Goal: Information Seeking & Learning: Learn about a topic

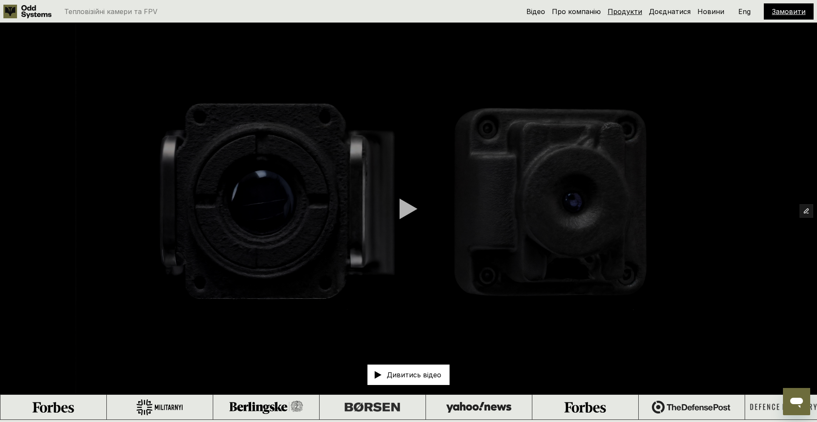
click at [629, 8] on link "Продукти" at bounding box center [625, 11] width 34 height 9
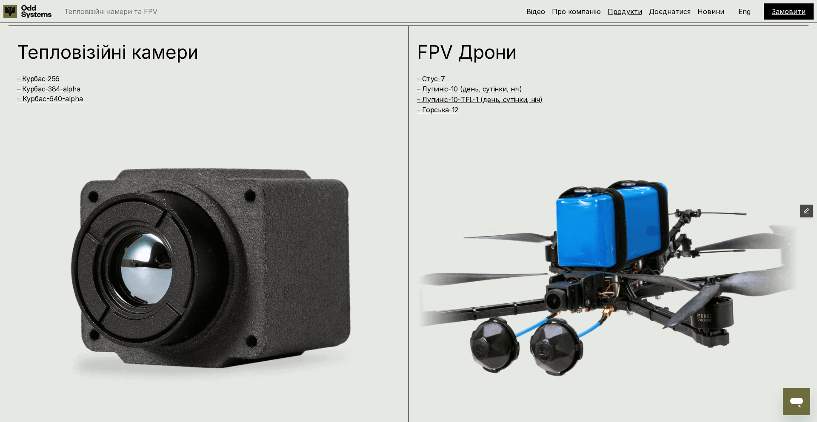
scroll to position [842, 0]
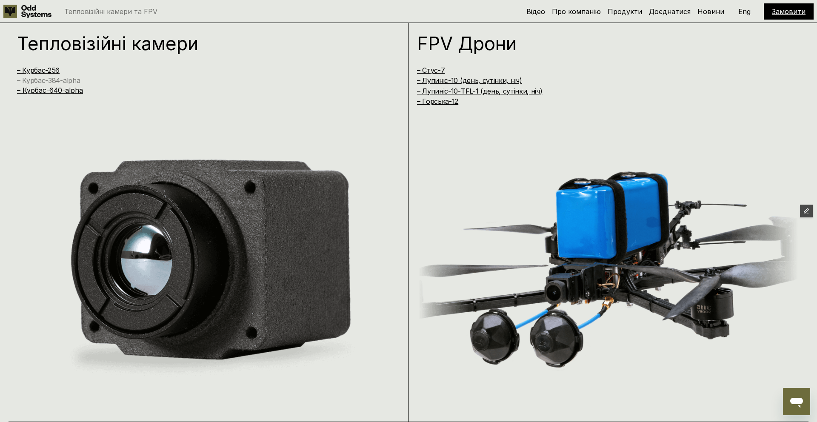
click at [48, 80] on link "– Курбас-384-alpha" at bounding box center [48, 80] width 63 height 9
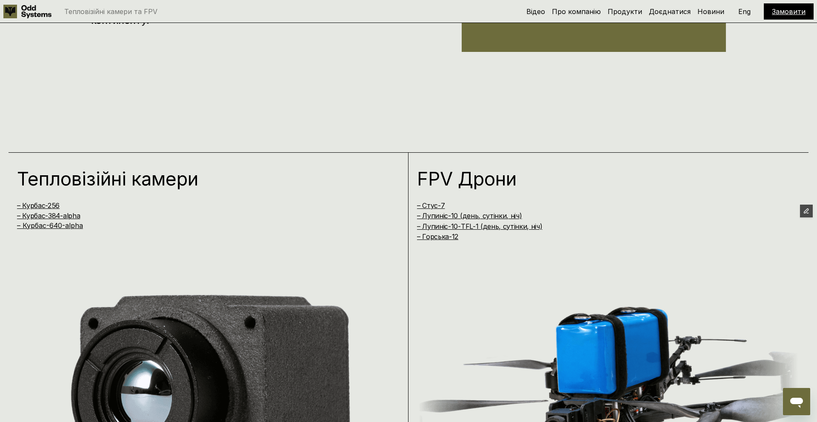
scroll to position [626, 0]
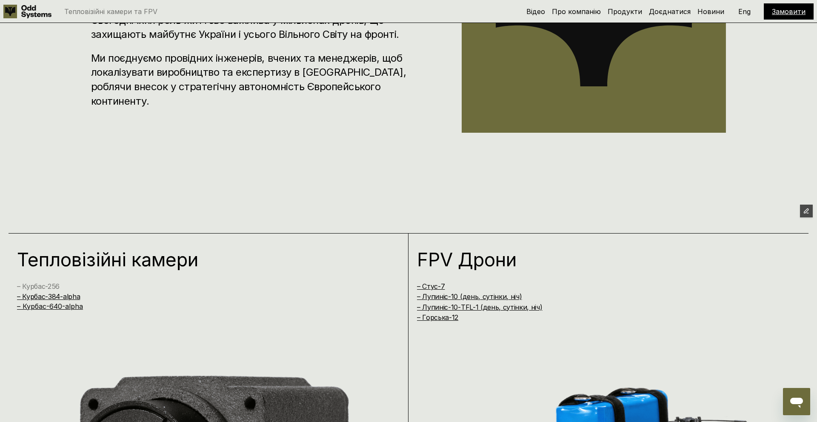
click at [48, 283] on link "– Курбас-256" at bounding box center [38, 286] width 43 height 9
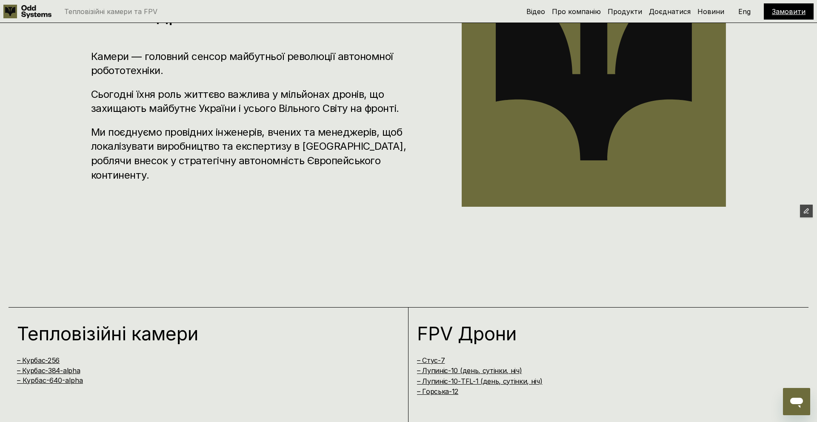
scroll to position [541, 0]
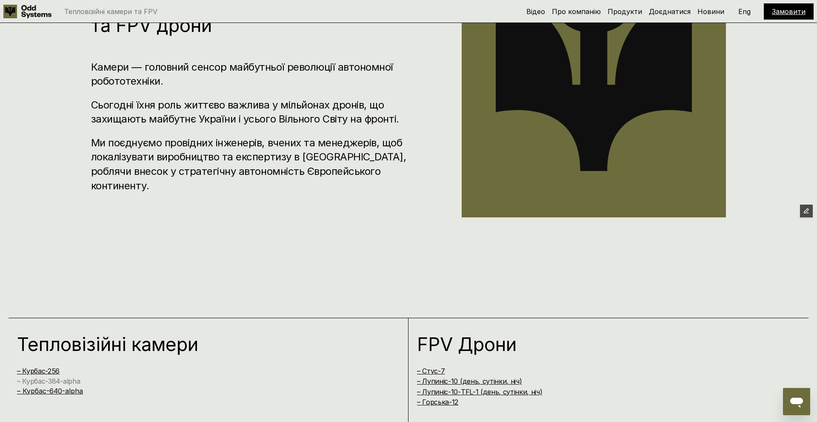
click at [59, 380] on link "– Курбас-384-alpha" at bounding box center [48, 381] width 63 height 9
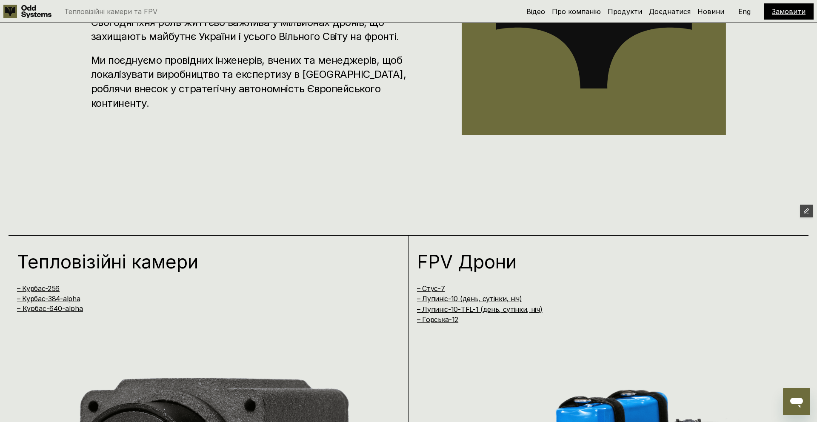
scroll to position [799, 0]
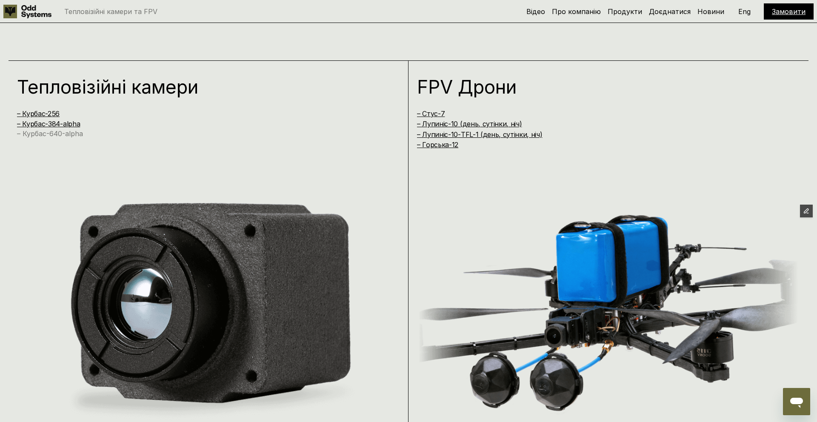
click at [75, 130] on link "– Курбас-640-alpha" at bounding box center [50, 133] width 66 height 9
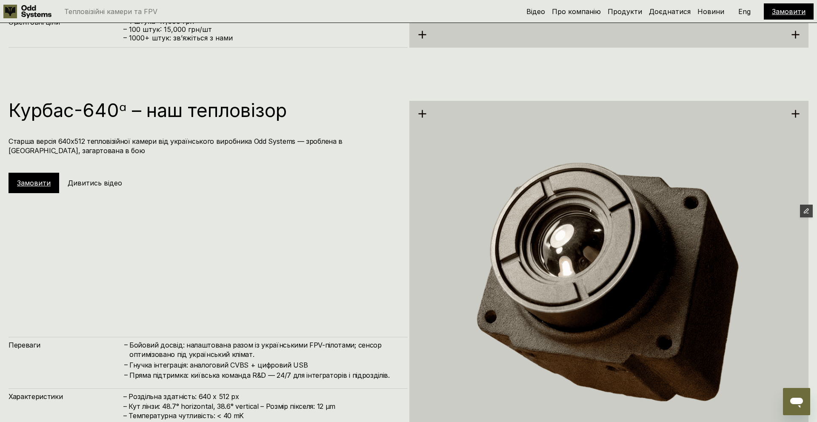
scroll to position [2108, 0]
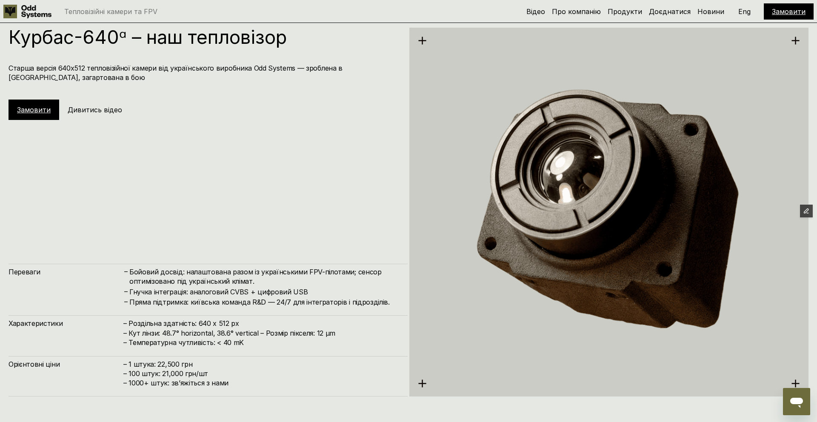
click at [743, 11] on p "Eng" at bounding box center [744, 11] width 12 height 7
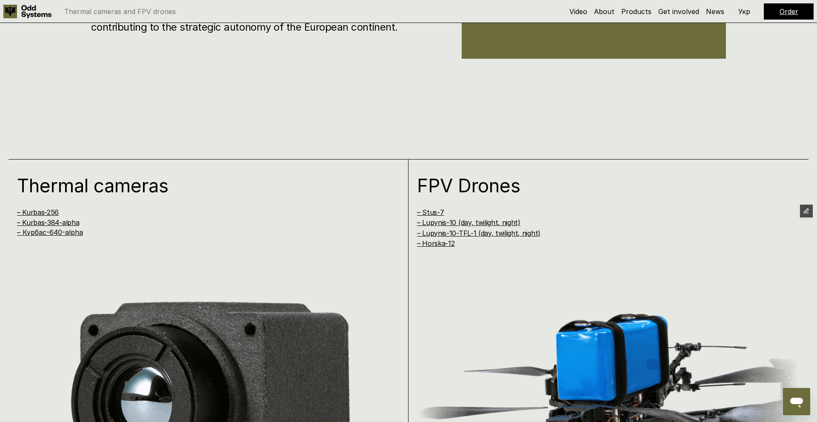
scroll to position [610, 0]
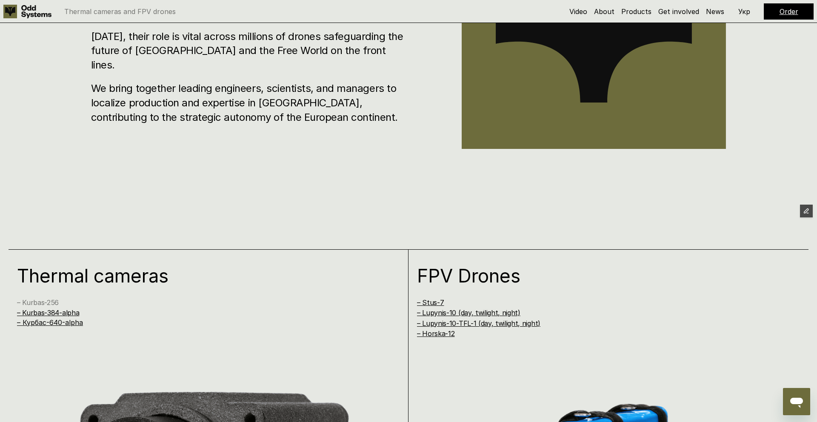
click at [37, 303] on link "– Kurbas-256" at bounding box center [38, 302] width 42 height 9
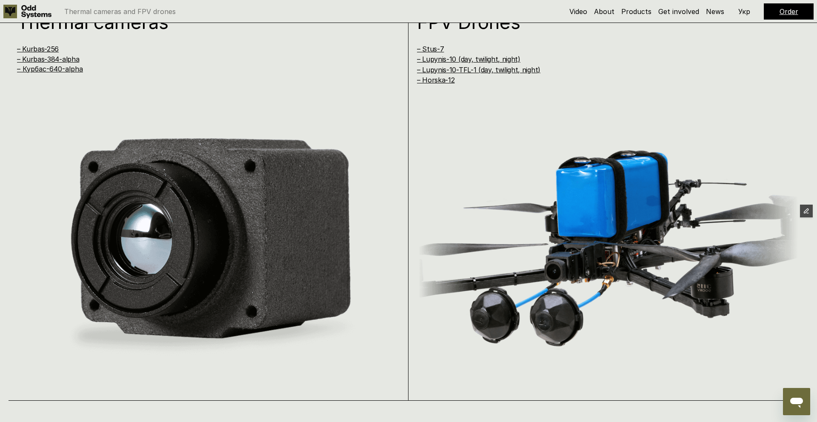
scroll to position [773, 0]
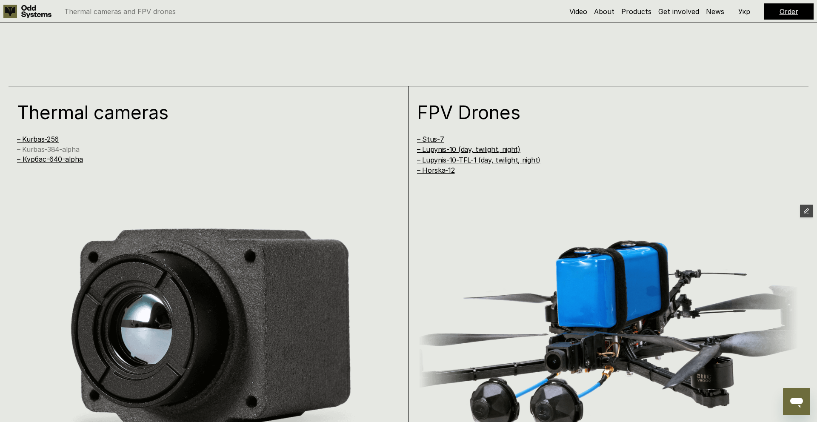
click at [25, 149] on link "– Kurbas-384-alpha" at bounding box center [48, 149] width 62 height 9
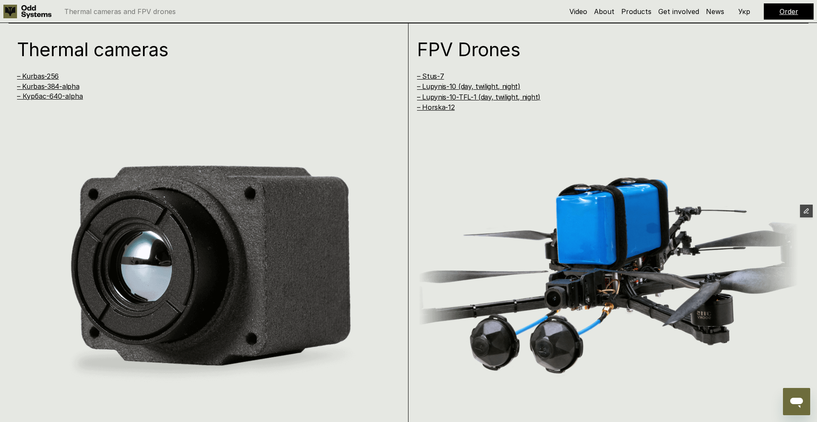
scroll to position [668, 0]
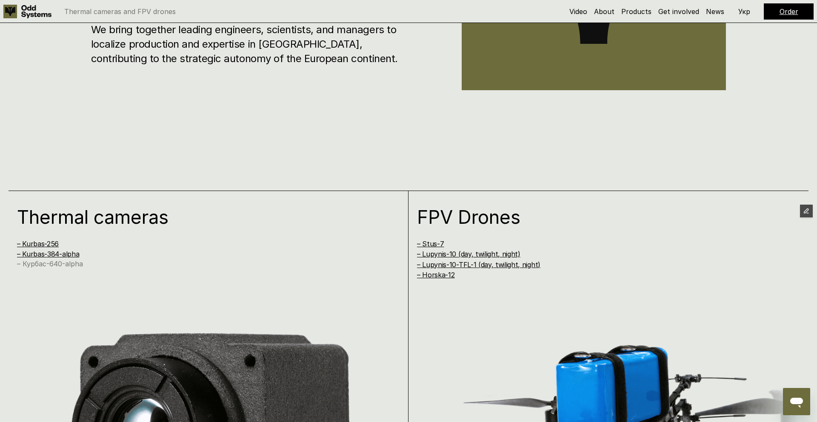
click at [78, 266] on link "– Курбас-640-alpha" at bounding box center [50, 264] width 66 height 9
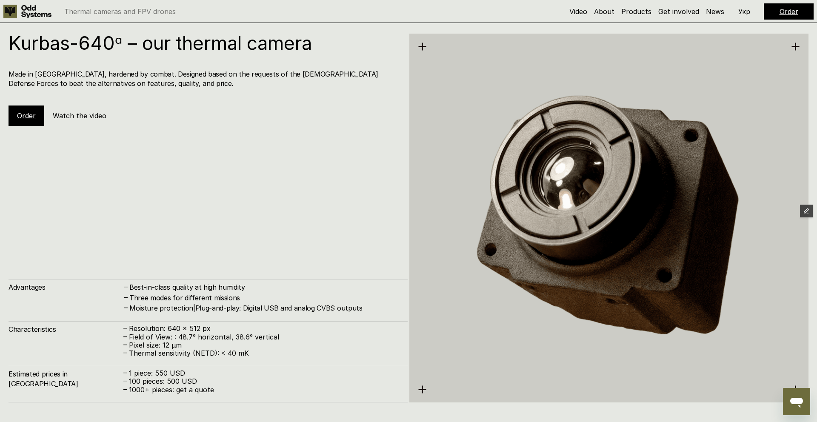
scroll to position [2108, 0]
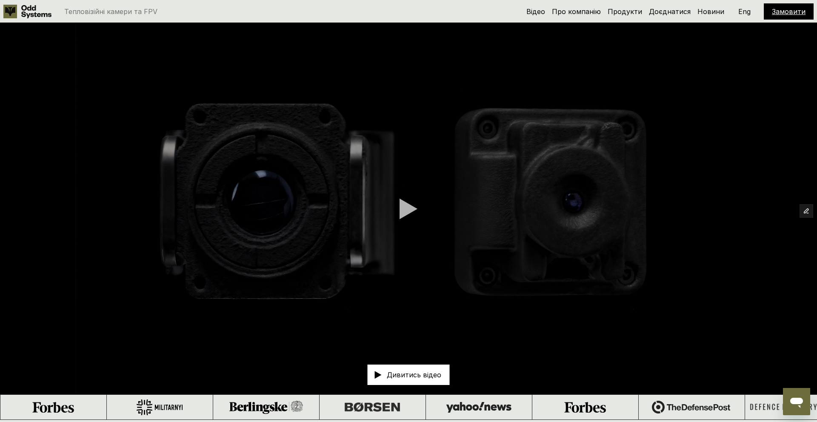
click at [790, 397] on icon "Open messaging window" at bounding box center [796, 401] width 15 height 15
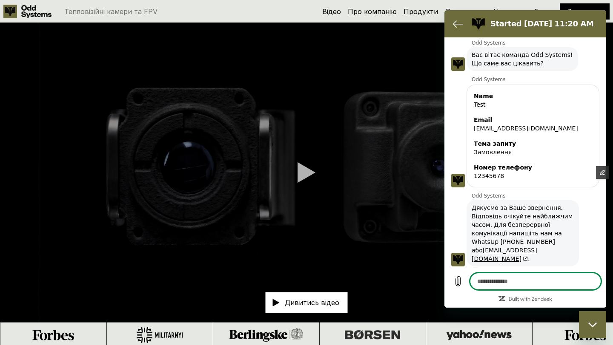
scroll to position [15, 0]
type textarea "*"
